Goal: Transaction & Acquisition: Purchase product/service

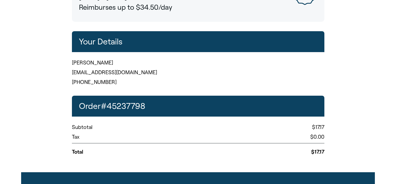
scroll to position [175, 0]
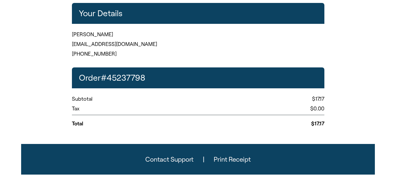
click at [234, 160] on button "Print Receipt" at bounding box center [232, 159] width 56 height 16
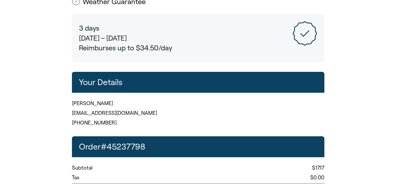
scroll to position [0, 0]
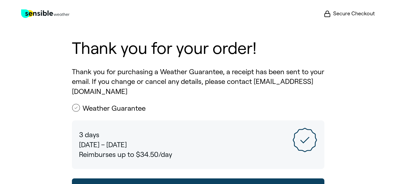
click at [366, 16] on span "Secure Checkout" at bounding box center [354, 13] width 42 height 7
click at [365, 14] on span "Secure Checkout" at bounding box center [354, 13] width 42 height 7
click at [329, 15] on icon at bounding box center [327, 13] width 7 height 7
click at [341, 31] on div "Sensible Weather Logo Secure Checkout Thank you for your order! Thank you for p…" at bounding box center [198, 179] width 396 height 359
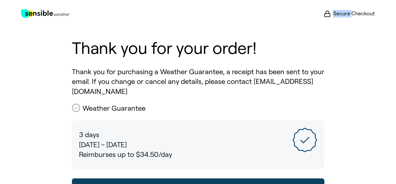
click at [341, 31] on div "Sensible Weather Logo Secure Checkout Thank you for your order! Thank you for p…" at bounding box center [198, 179] width 396 height 359
click at [337, 31] on div "Sensible Weather Logo Secure Checkout Thank you for your order! Thank you for p…" at bounding box center [198, 179] width 396 height 359
